Goal: Navigation & Orientation: Find specific page/section

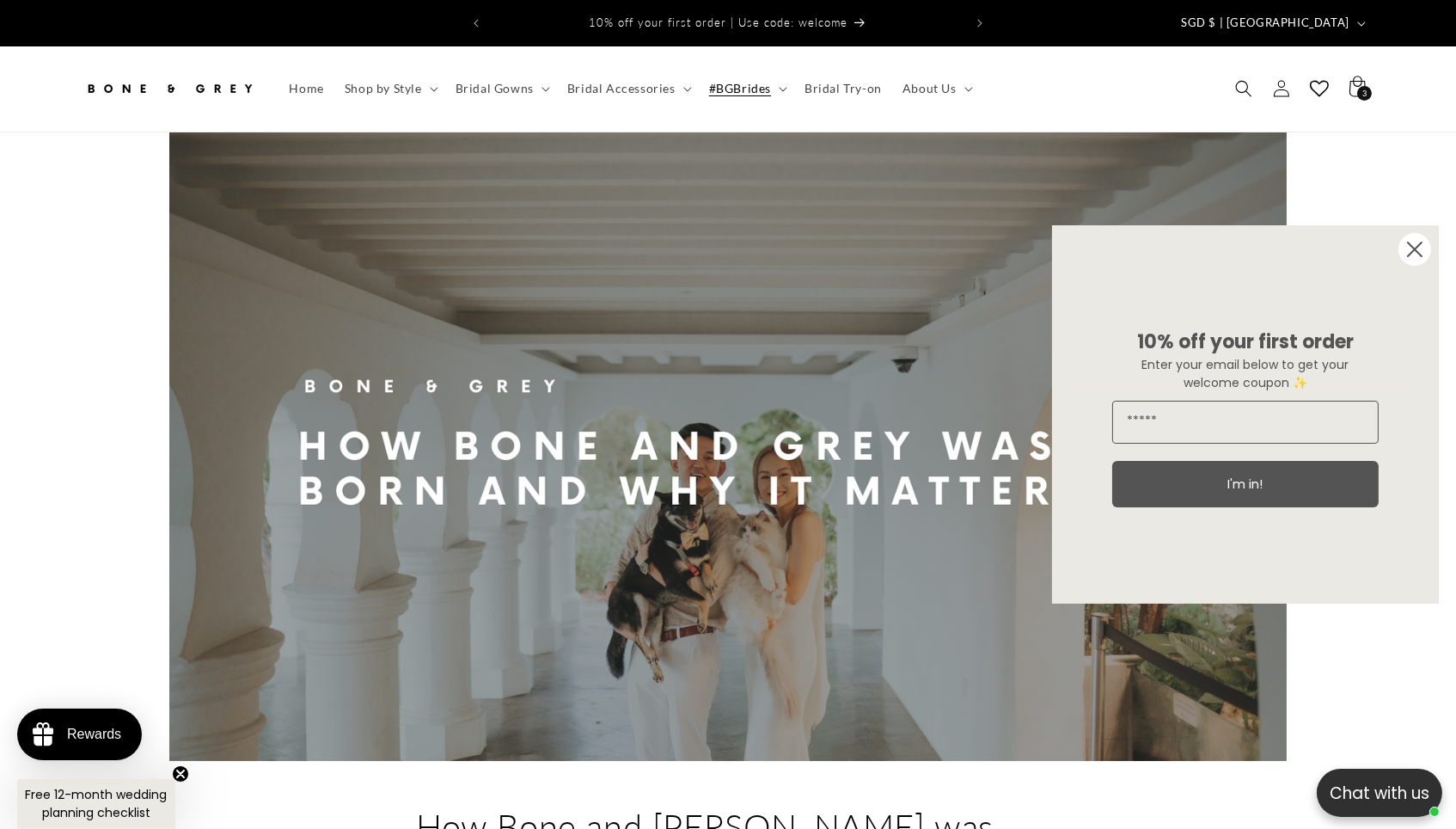
click at [1416, 255] on icon "Close dialog" at bounding box center [1415, 249] width 14 height 14
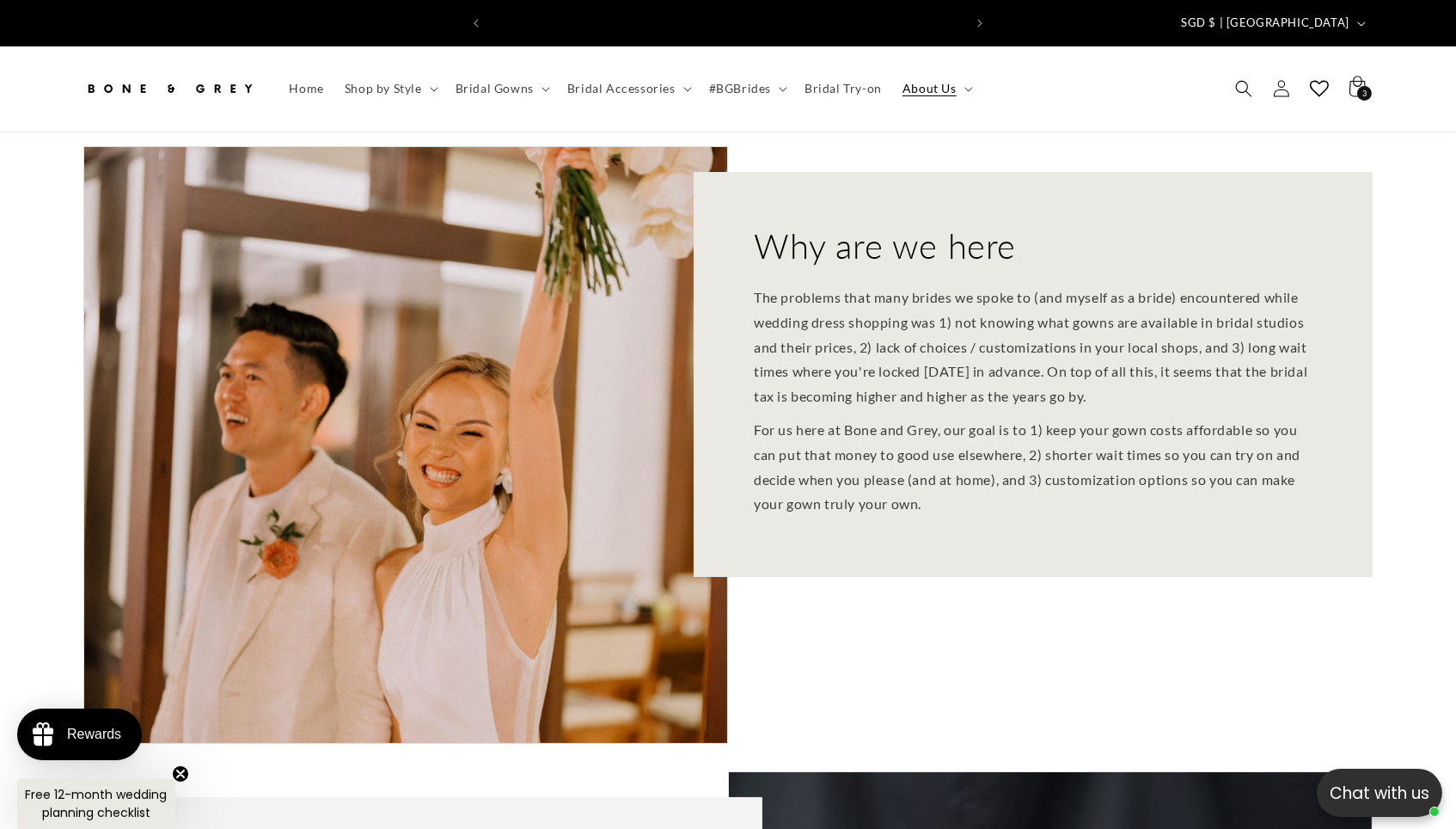
scroll to position [0, 504]
click at [188, 79] on img at bounding box center [169, 88] width 172 height 37
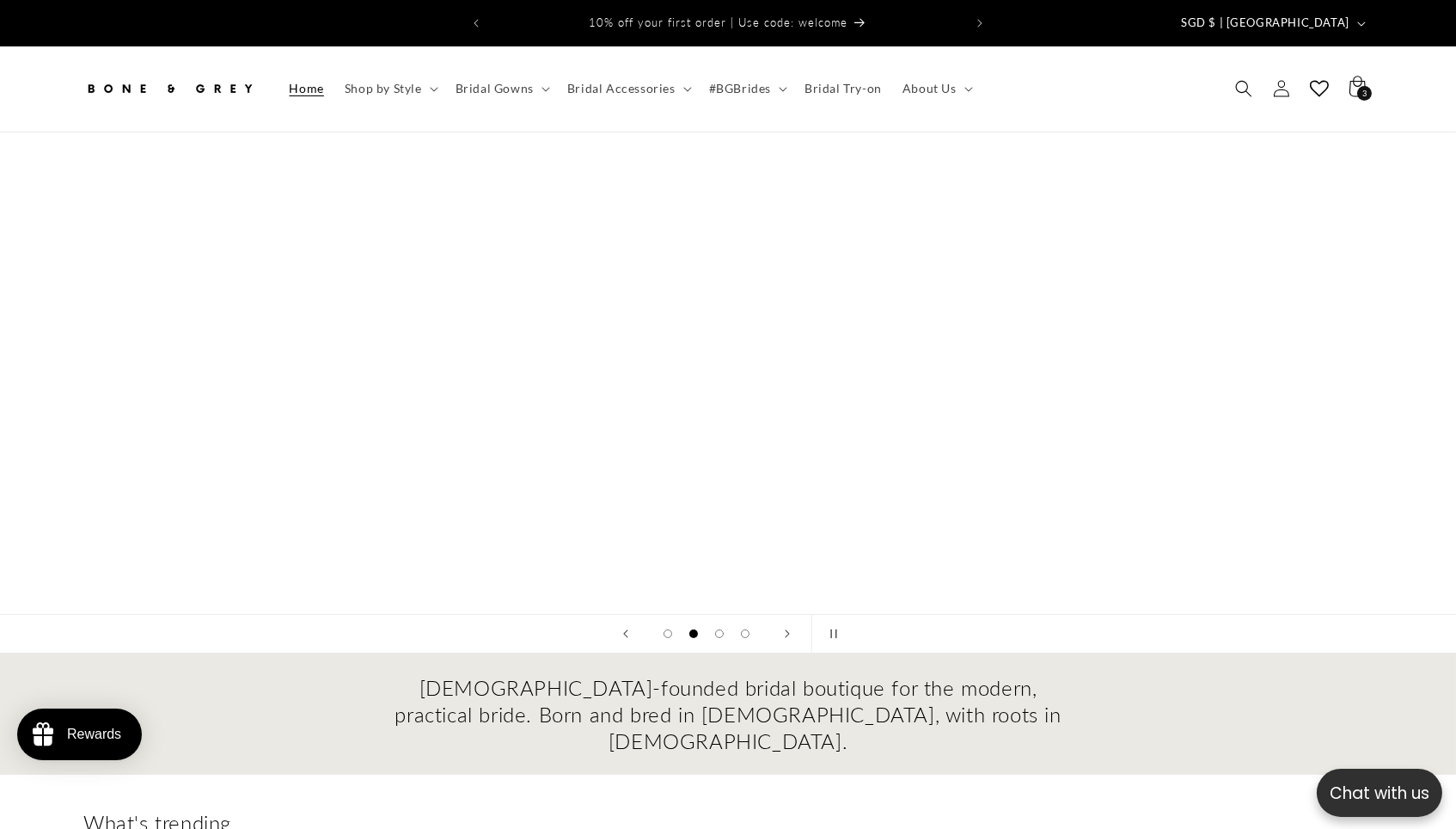
scroll to position [0, 1456]
